Goal: Task Accomplishment & Management: Manage account settings

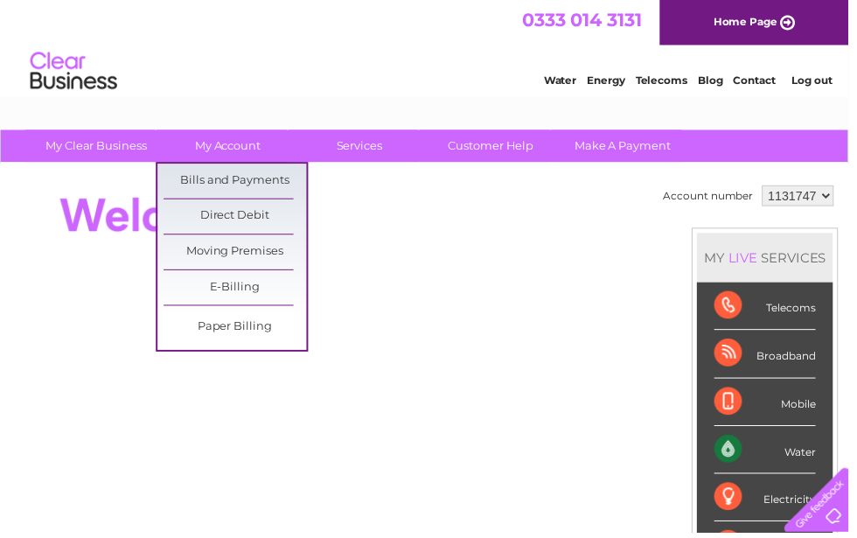
click at [278, 185] on link "Bills and Payments" at bounding box center [237, 182] width 144 height 35
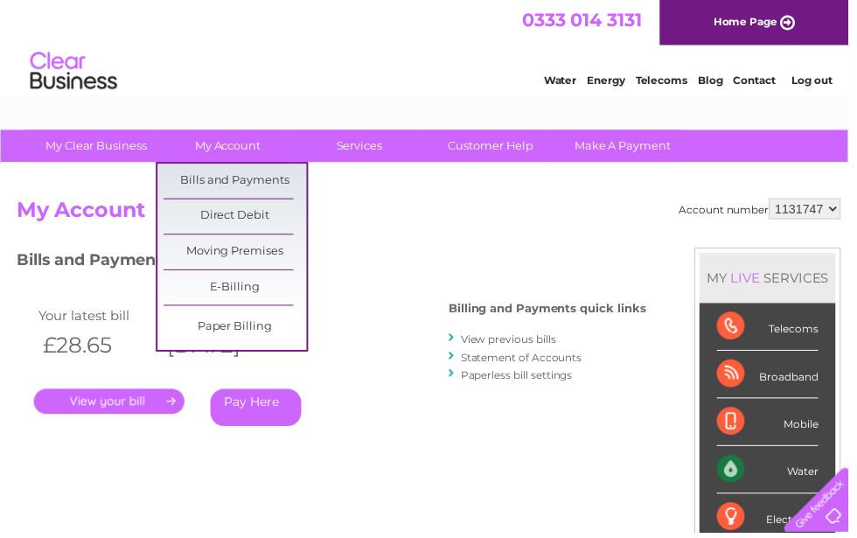
click at [294, 181] on link "Bills and Payments" at bounding box center [237, 182] width 144 height 35
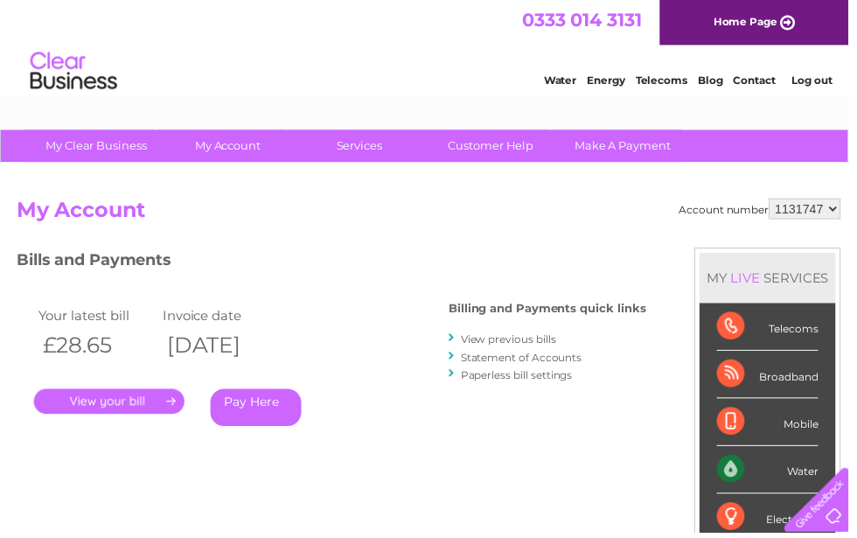
click at [631, 148] on link "Make A Payment" at bounding box center [629, 147] width 144 height 32
click at [618, 145] on link "Make A Payment" at bounding box center [629, 147] width 144 height 32
click at [560, 357] on link "Statement of Accounts" at bounding box center [526, 360] width 122 height 13
click at [526, 360] on link "Statement of Accounts" at bounding box center [526, 360] width 122 height 13
click at [469, 354] on link "Statement of Accounts" at bounding box center [526, 360] width 122 height 13
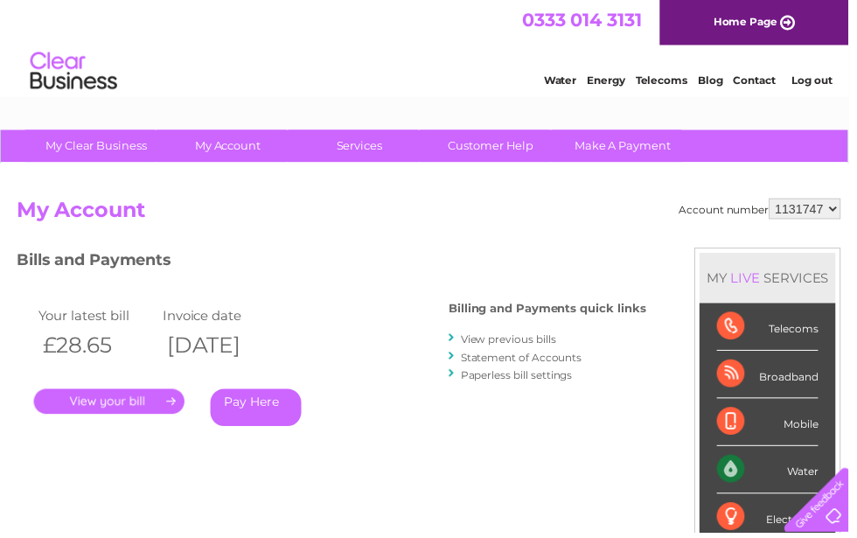
click at [115, 393] on link "." at bounding box center [110, 405] width 152 height 25
